Goal: Task Accomplishment & Management: Manage account settings

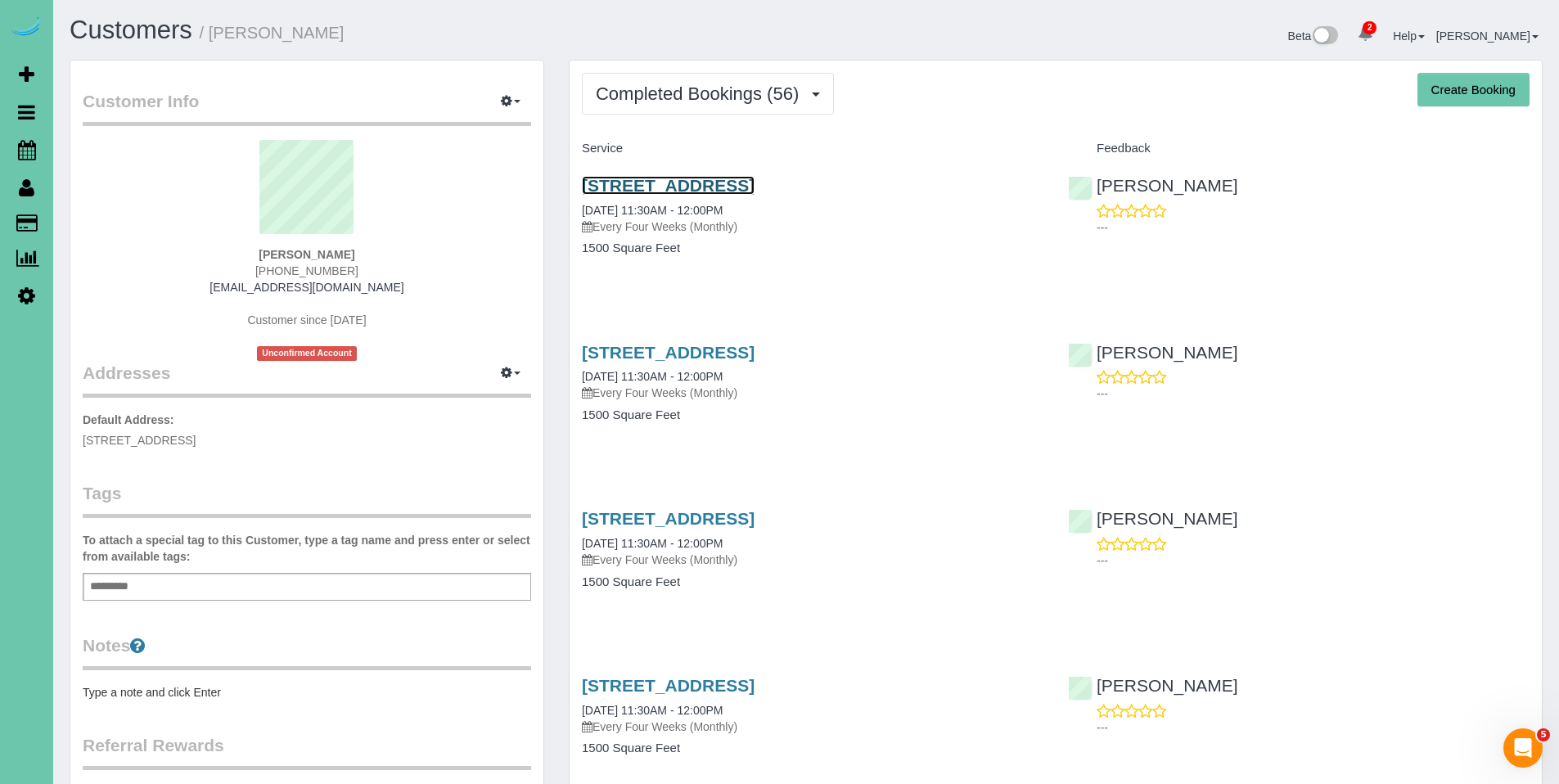
click at [661, 191] on link "2520 Pinehurst Circle, Papillion, NE 68133" at bounding box center [668, 185] width 173 height 19
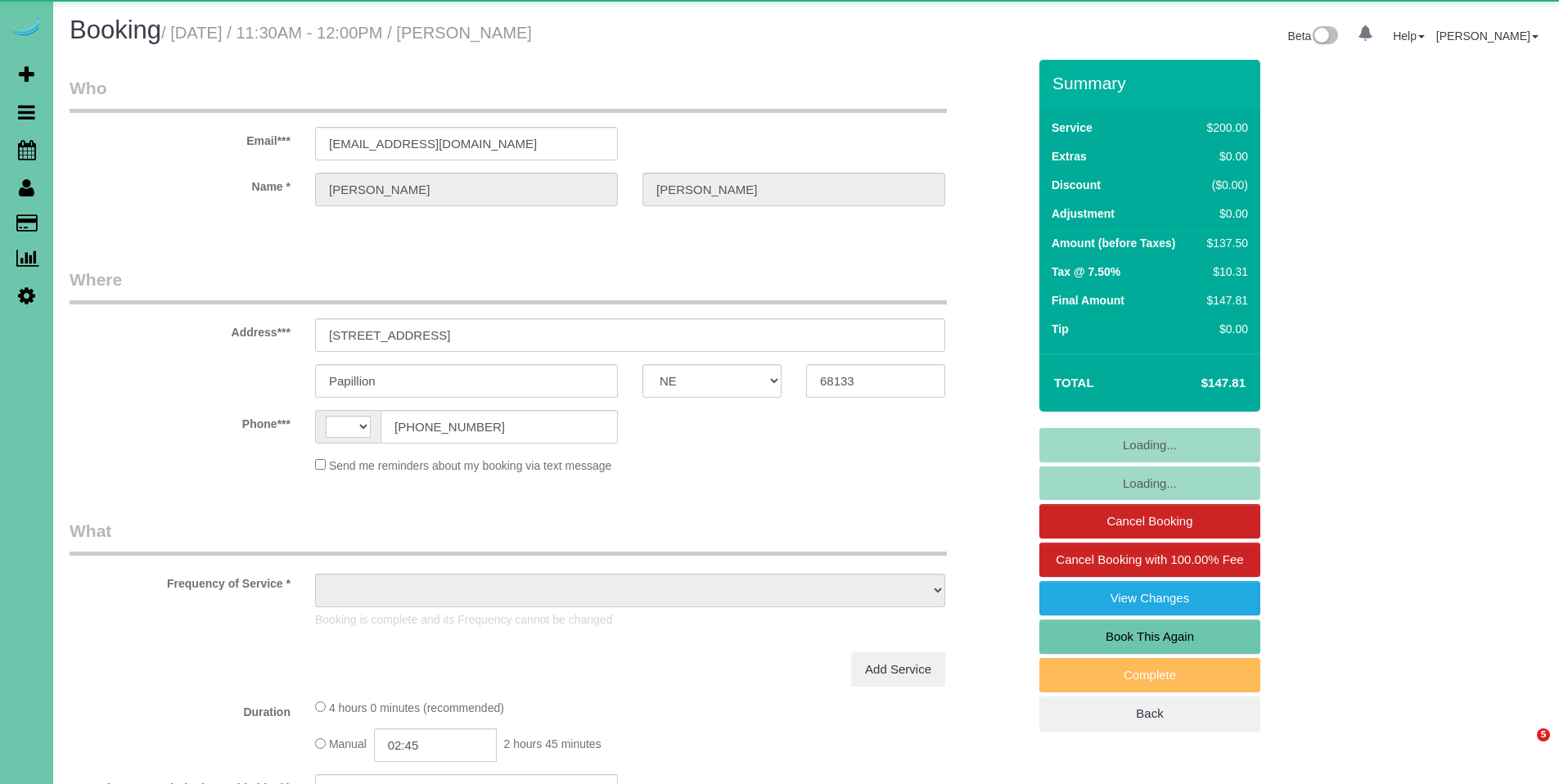
select select "NE"
select select "string:[GEOGRAPHIC_DATA]"
select select "object:925"
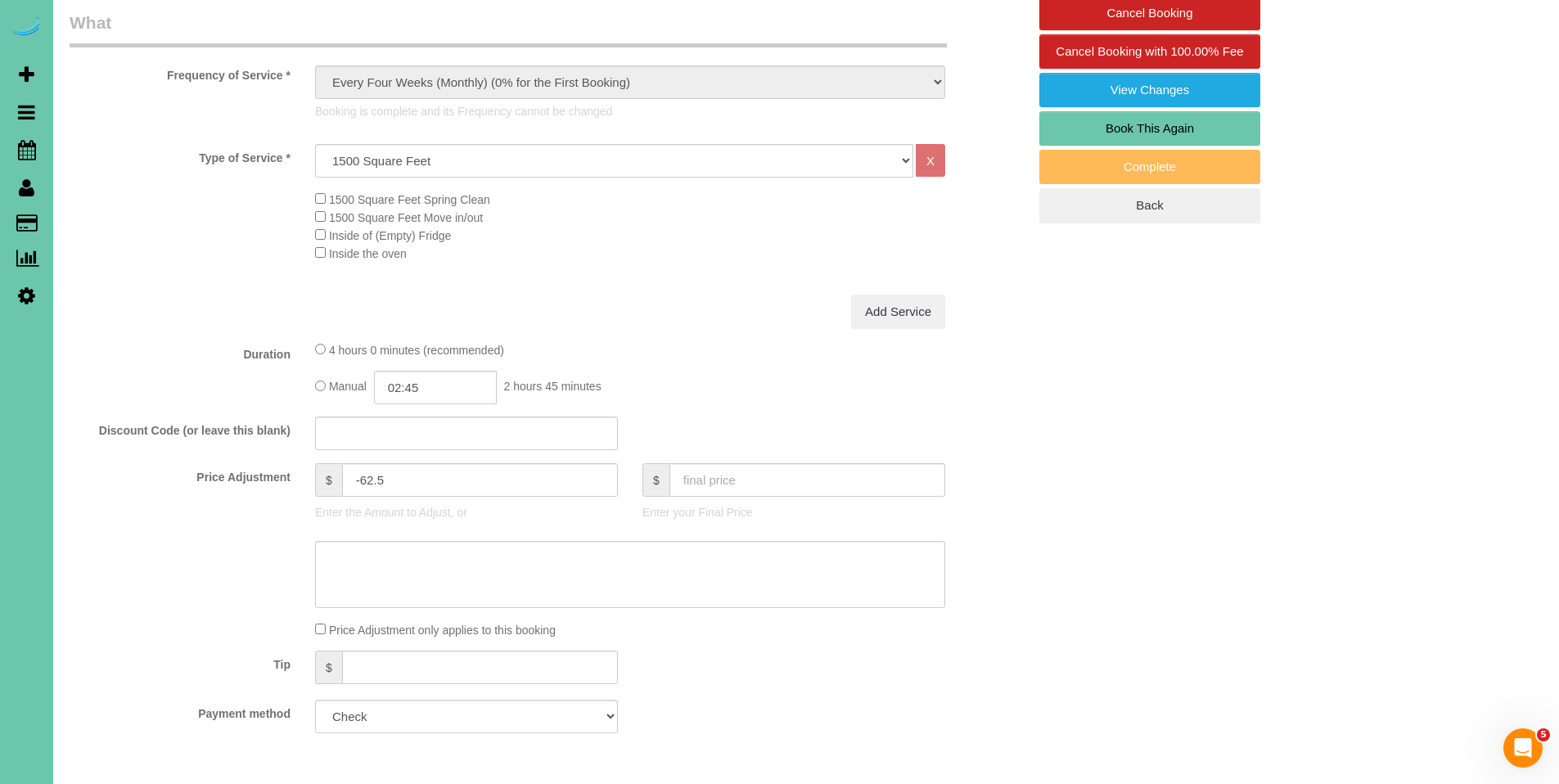
scroll to position [736, 0]
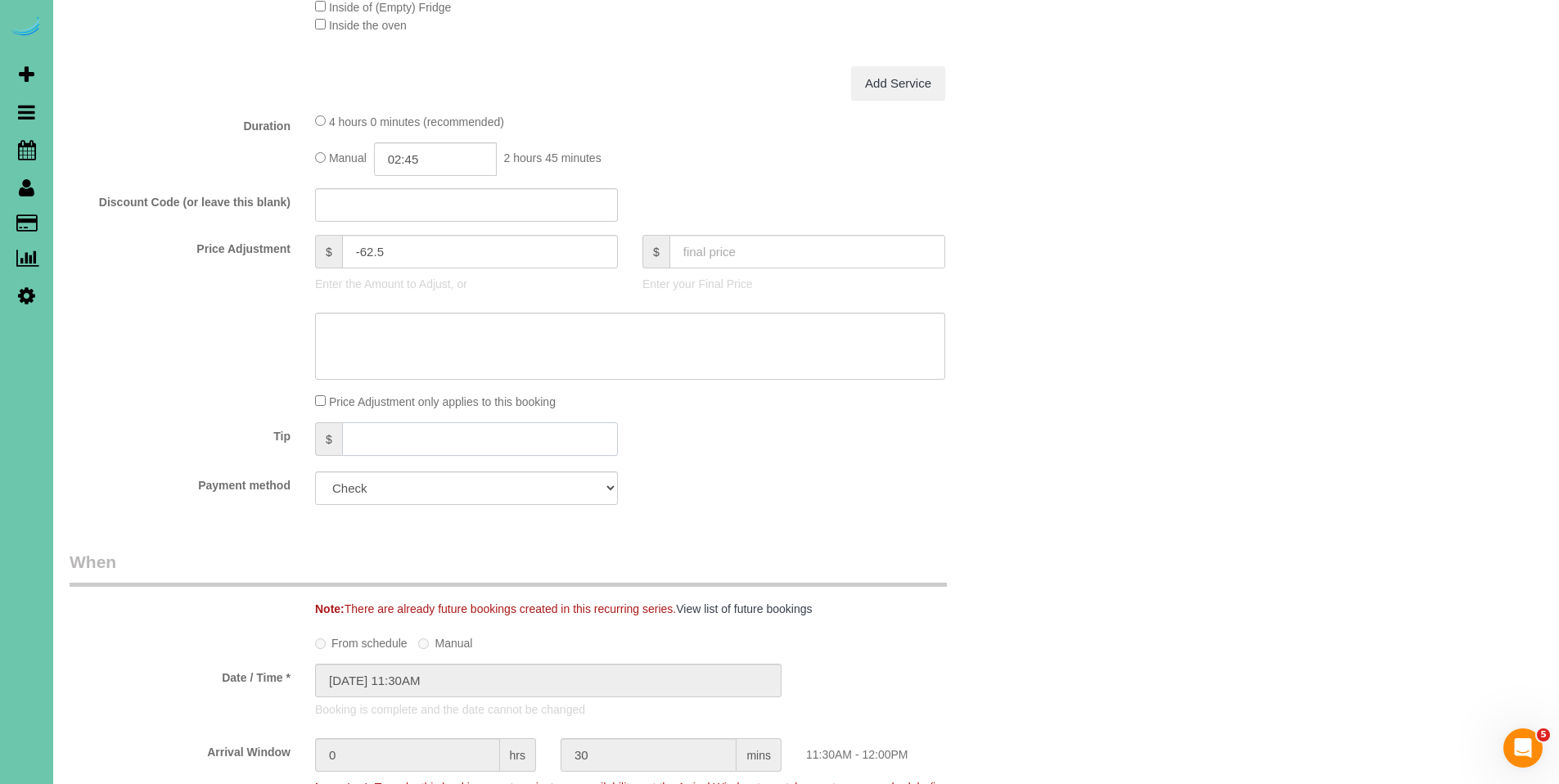
click at [367, 438] on input "text" at bounding box center [480, 439] width 276 height 34
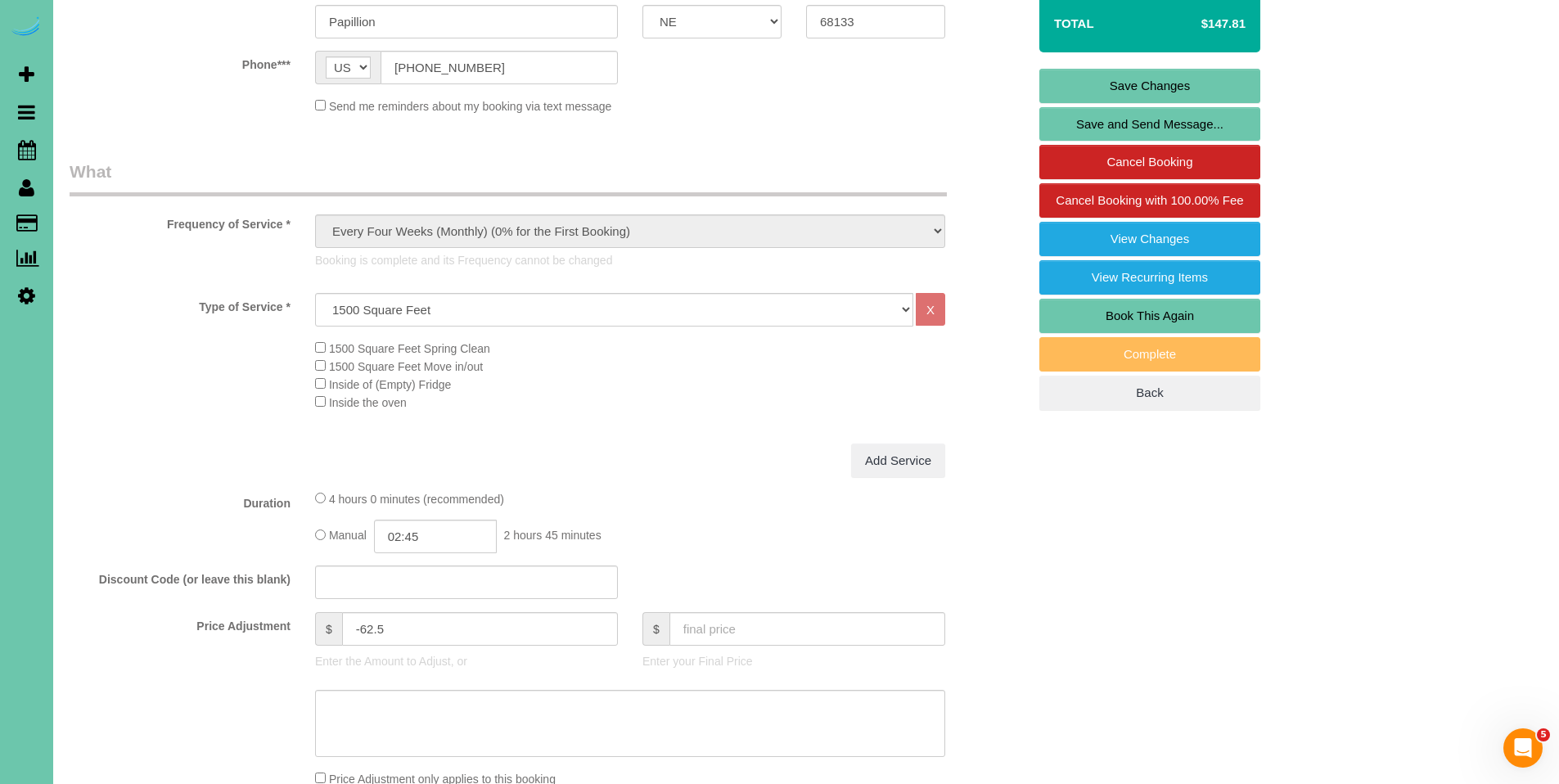
scroll to position [0, 0]
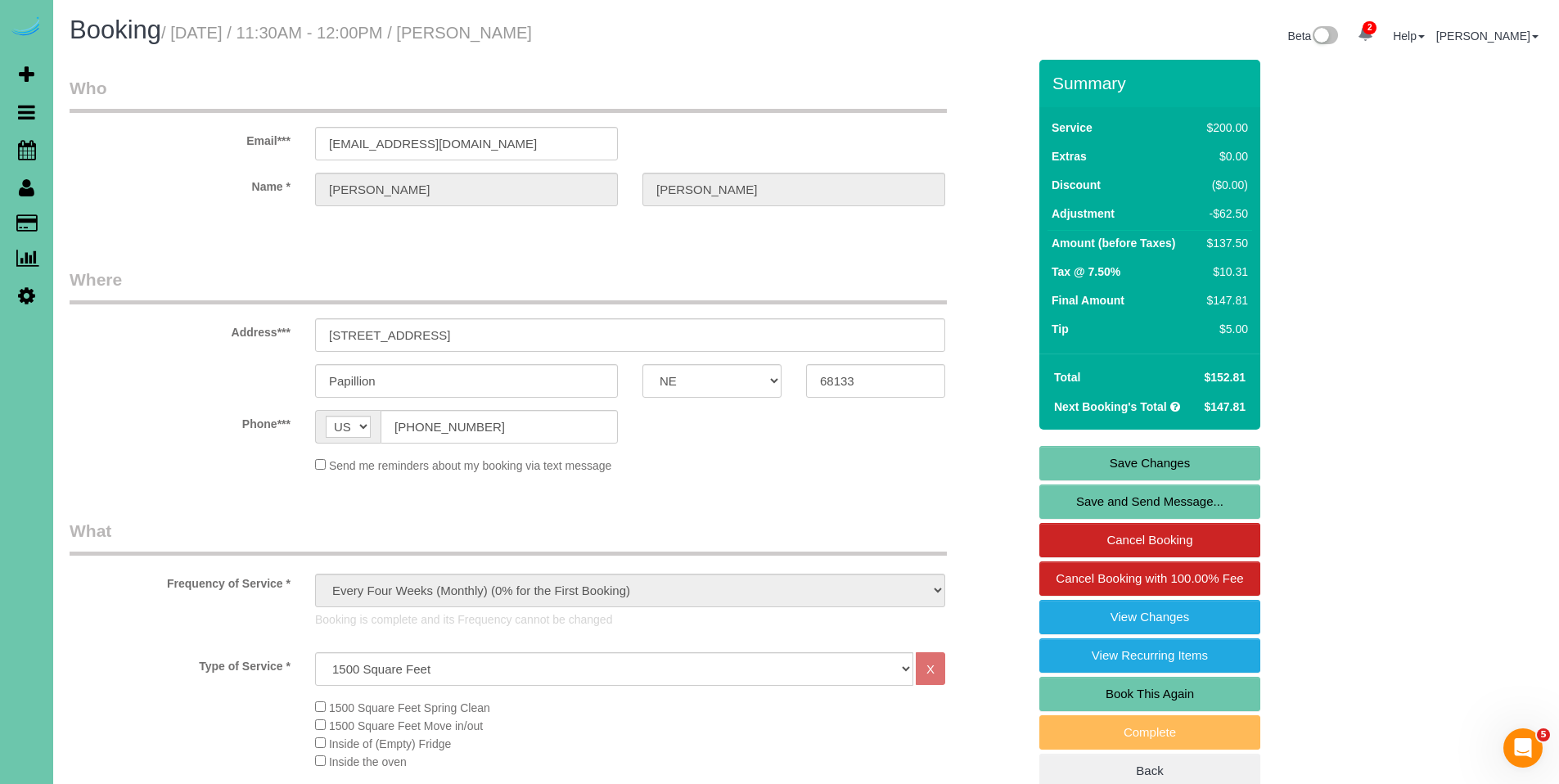
type input "5"
click at [1159, 467] on link "Save Changes" at bounding box center [1149, 463] width 221 height 35
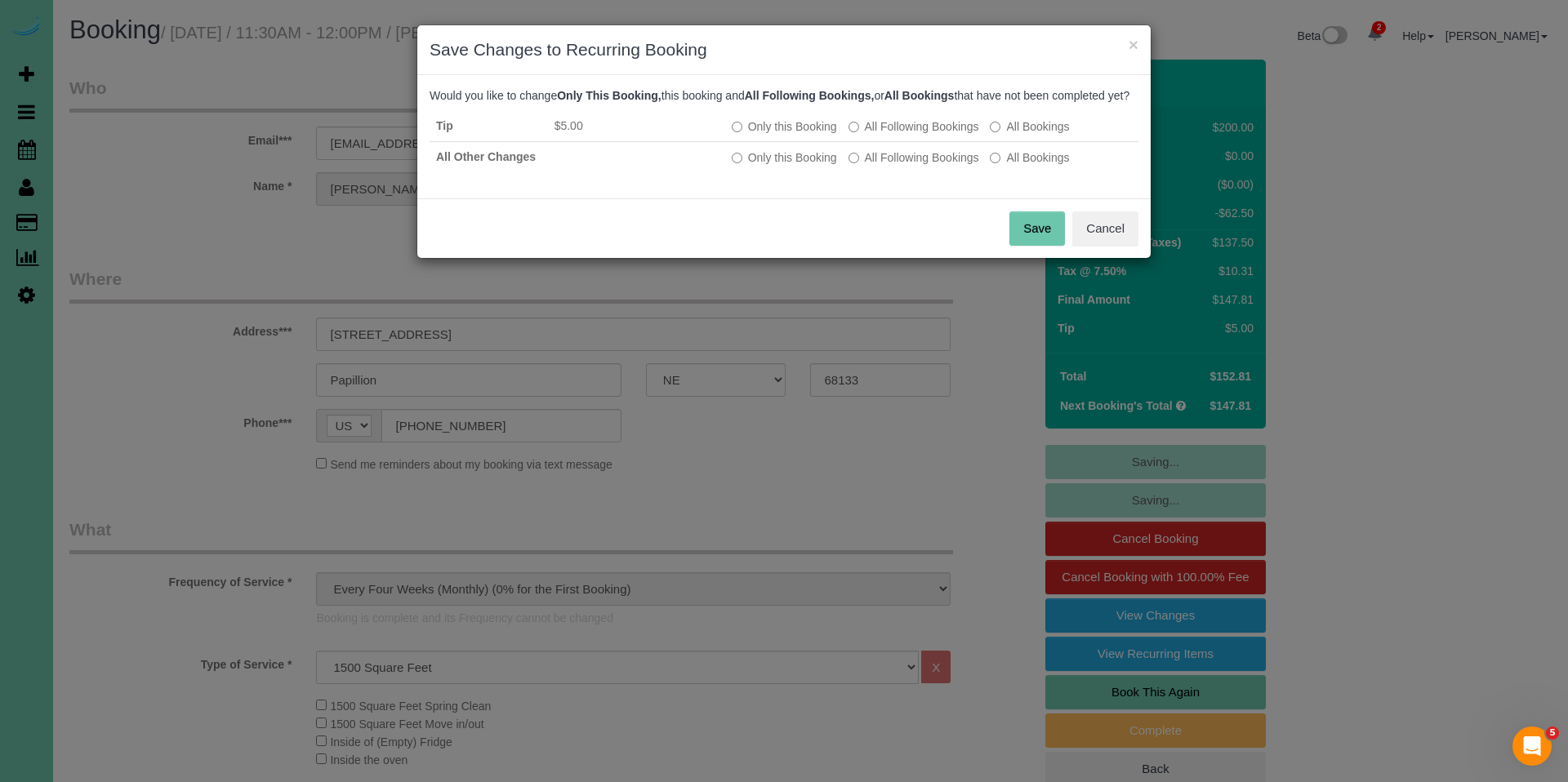
click at [1030, 236] on button "Save" at bounding box center [1036, 229] width 55 height 35
